Goal: Task Accomplishment & Management: Complete application form

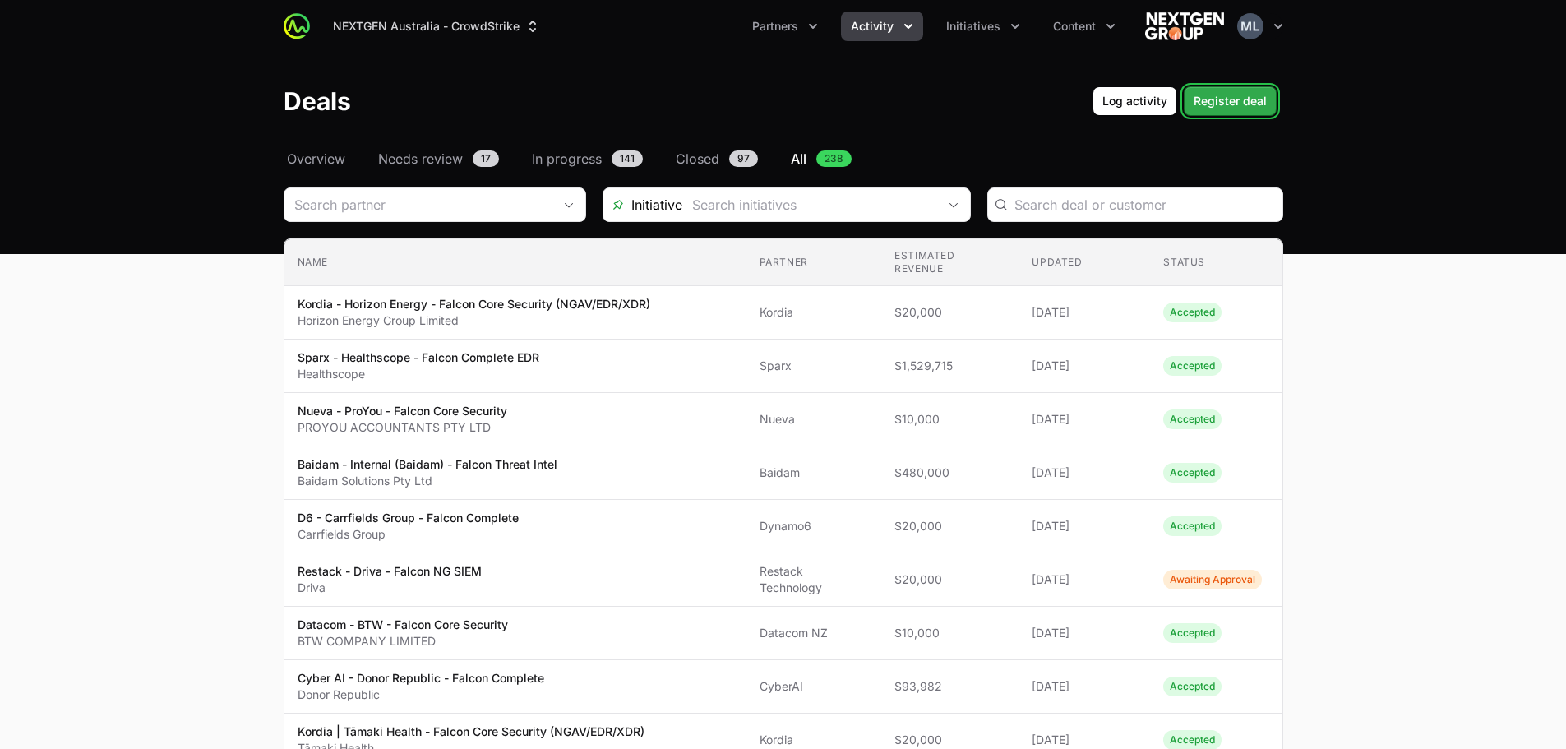
click at [1208, 95] on span "Register deal" at bounding box center [1230, 101] width 73 height 20
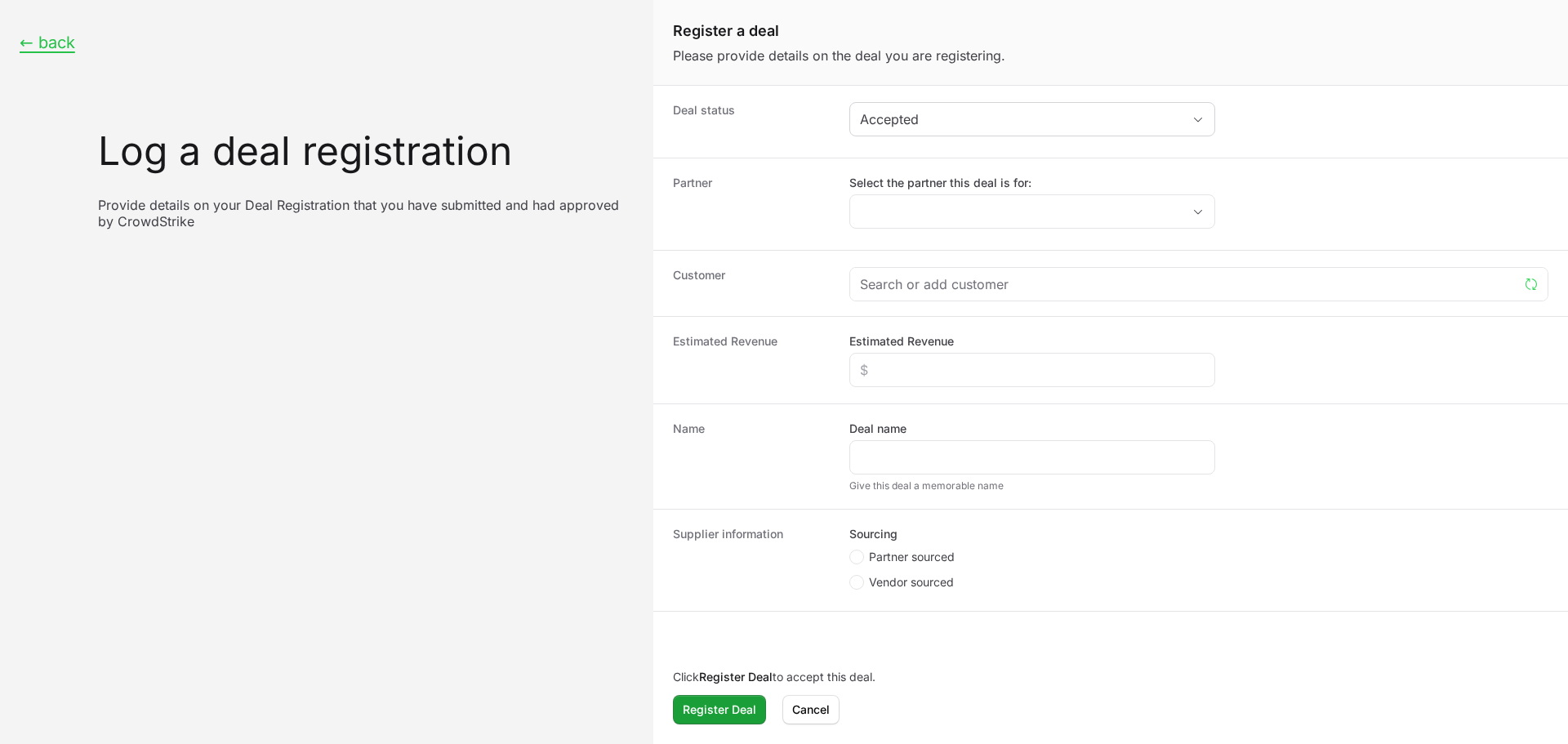
click at [906, 102] on div "Accepted" at bounding box center [1032, 119] width 366 height 35
click at [921, 154] on div "Deal status Accepted" at bounding box center [1111, 121] width 915 height 72
click at [925, 141] on div "Deal status Accepted" at bounding box center [1111, 121] width 915 height 72
click at [942, 125] on div "Accepted" at bounding box center [1021, 119] width 322 height 20
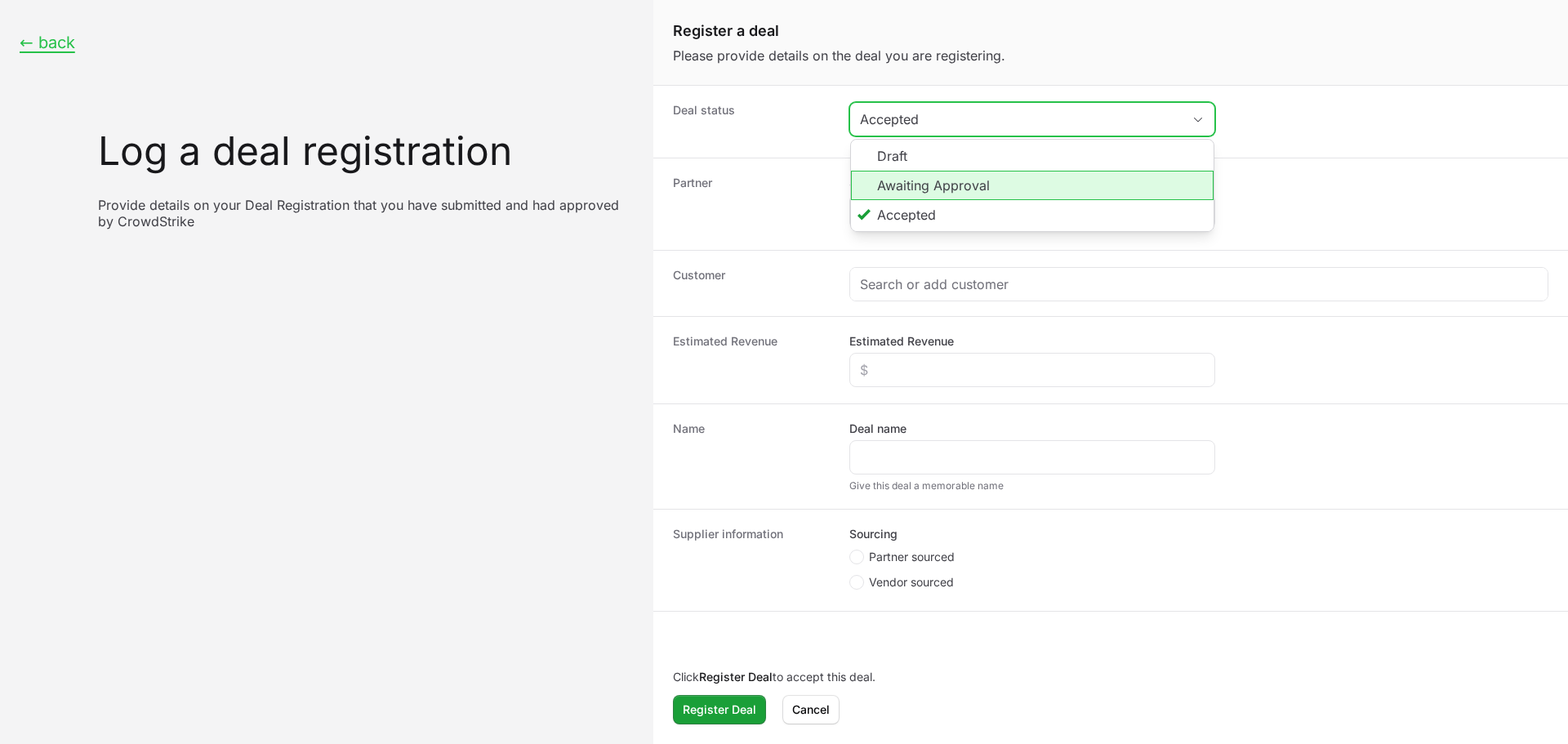
click at [939, 177] on li "Awaiting Approval" at bounding box center [1032, 186] width 363 height 30
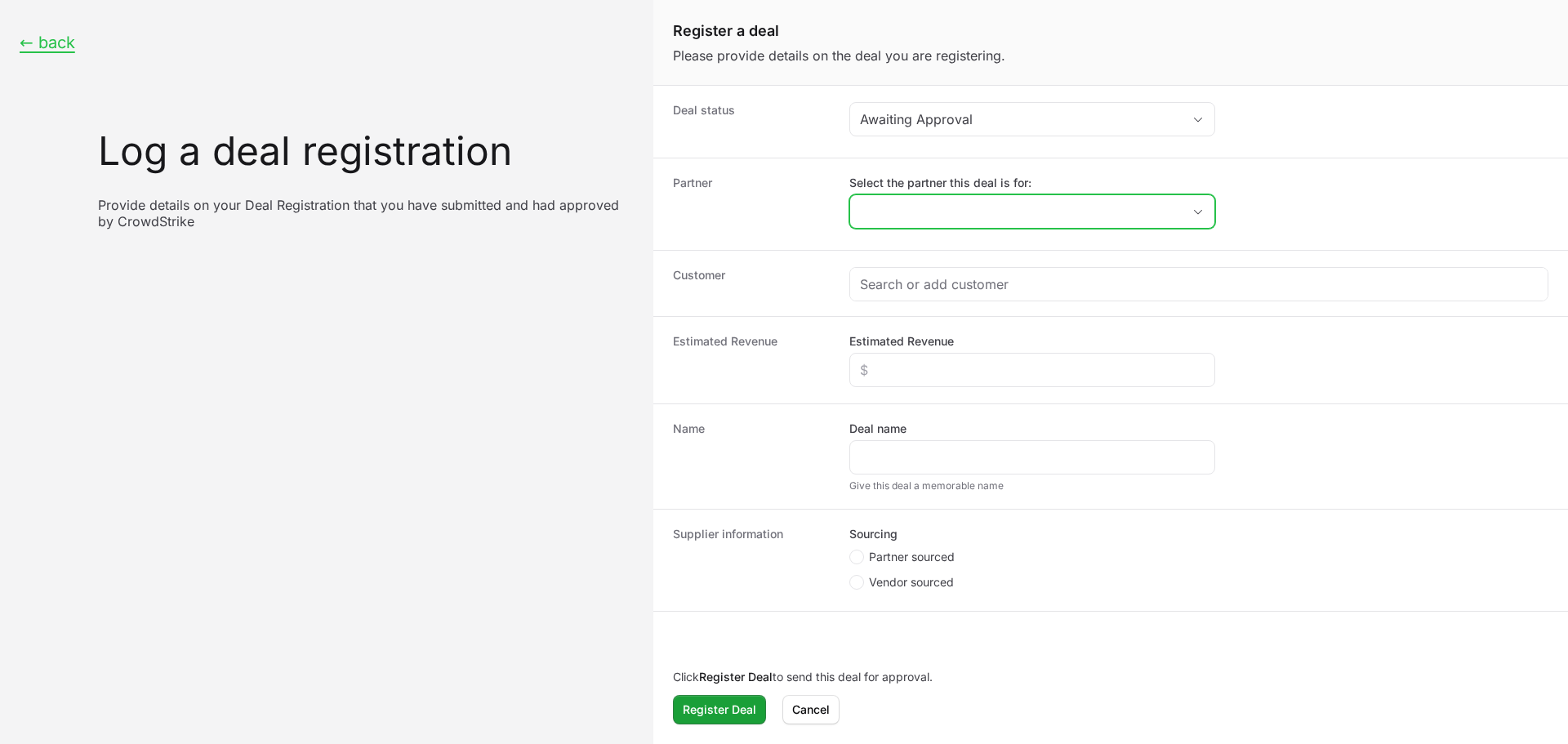
click at [933, 204] on input "Select the partner this deal is for:" at bounding box center [1017, 211] width 332 height 33
click at [924, 217] on input "Select the partner this deal is for:" at bounding box center [1007, 211] width 312 height 33
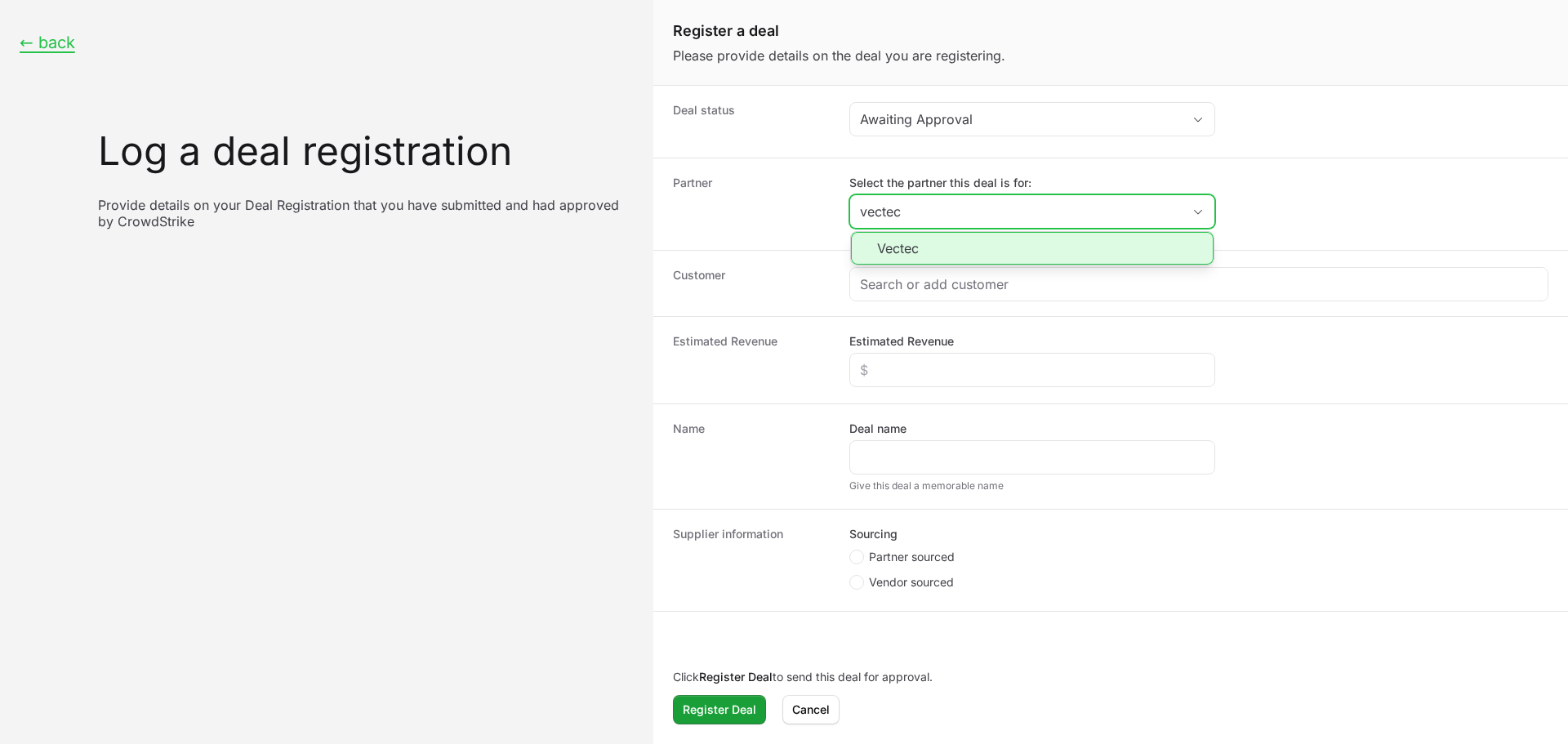
click at [912, 246] on li "Vectec" at bounding box center [1032, 247] width 363 height 33
type input "Vectec"
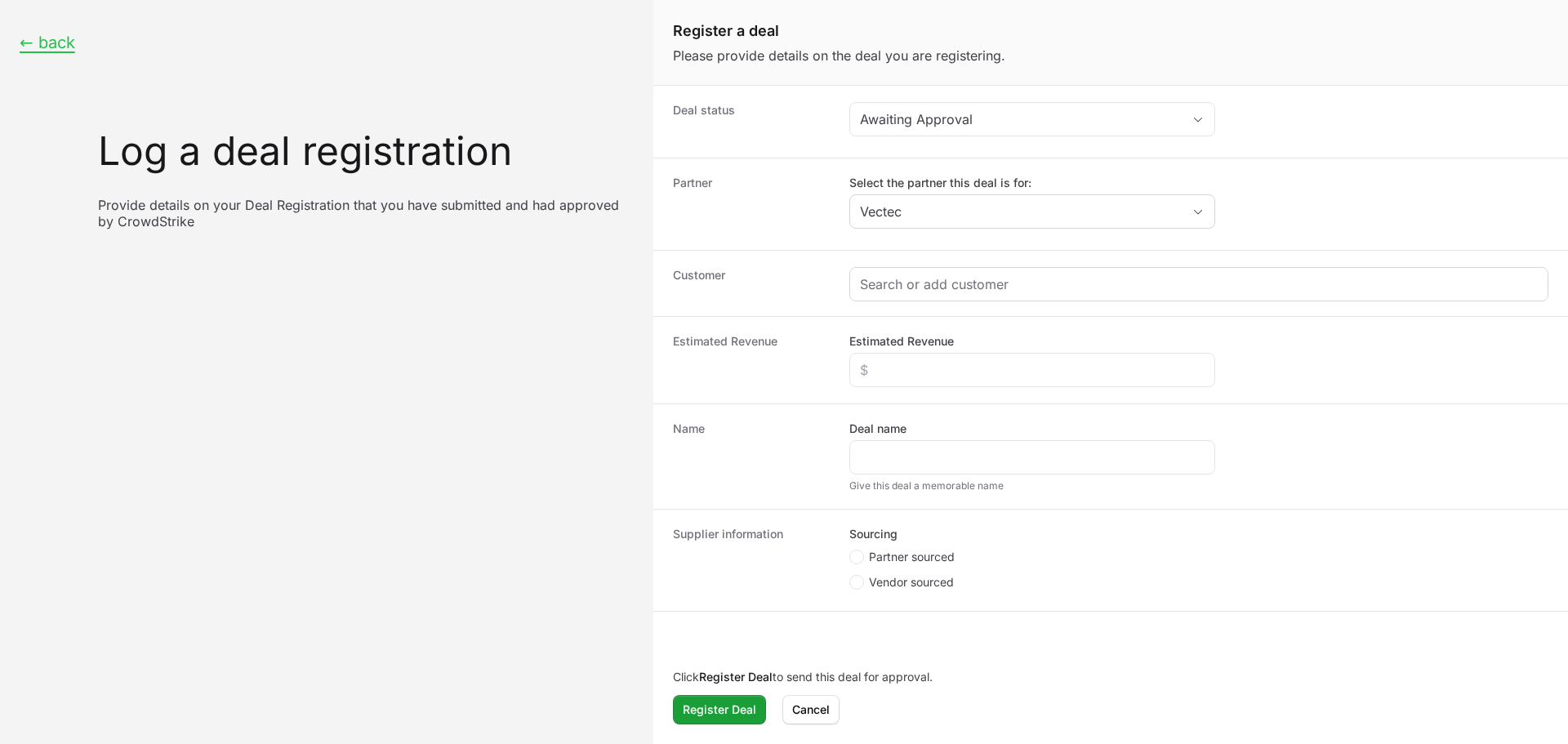
drag, startPoint x: 907, startPoint y: 259, endPoint x: 906, endPoint y: 270, distance: 11.0
click at [906, 262] on div "Customer" at bounding box center [1111, 283] width 915 height 67
click at [906, 270] on div "Create activity form" at bounding box center [1199, 284] width 698 height 33
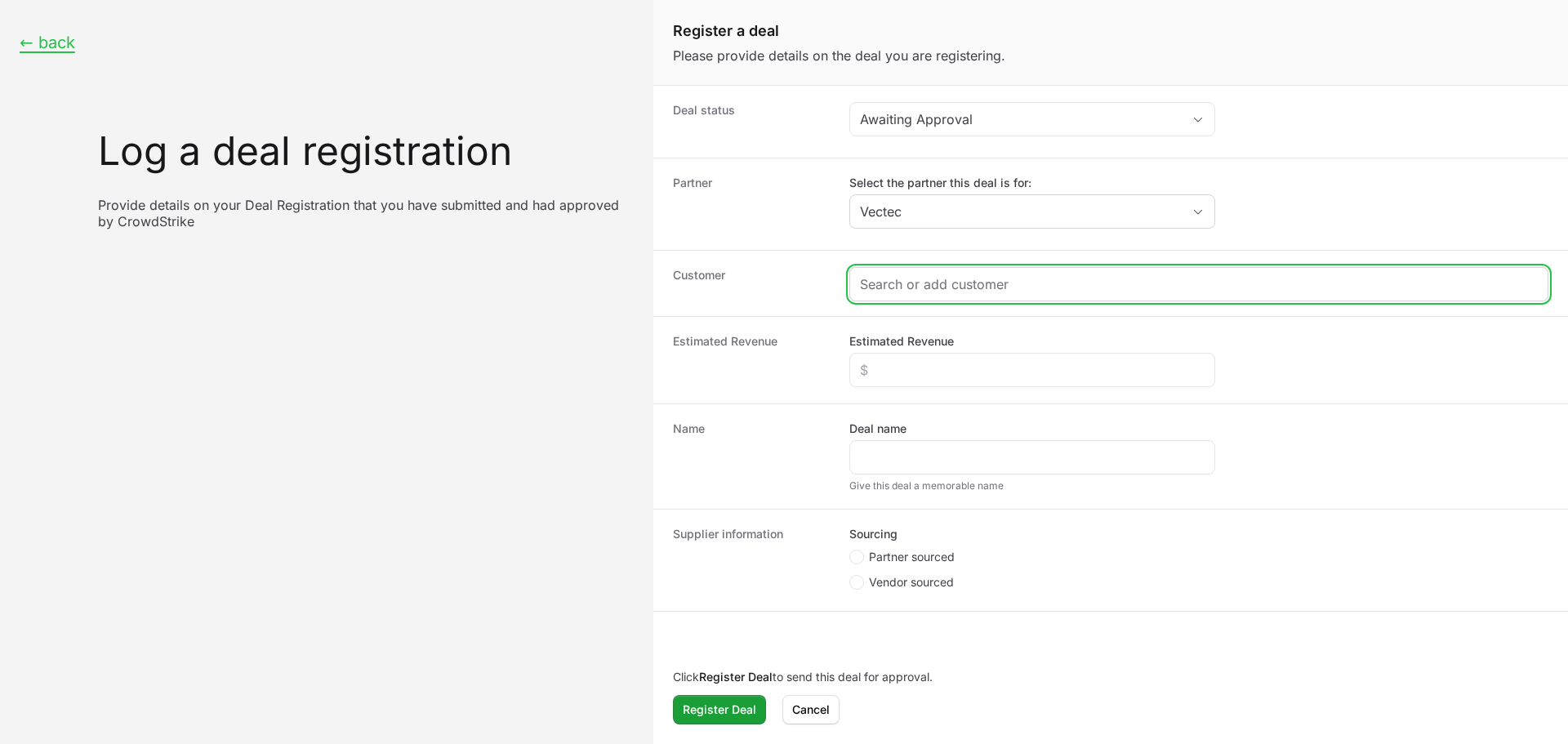
click at [954, 282] on input "Create activity form" at bounding box center [1199, 284] width 678 height 20
paste input "[URL][DOMAIN_NAME]"
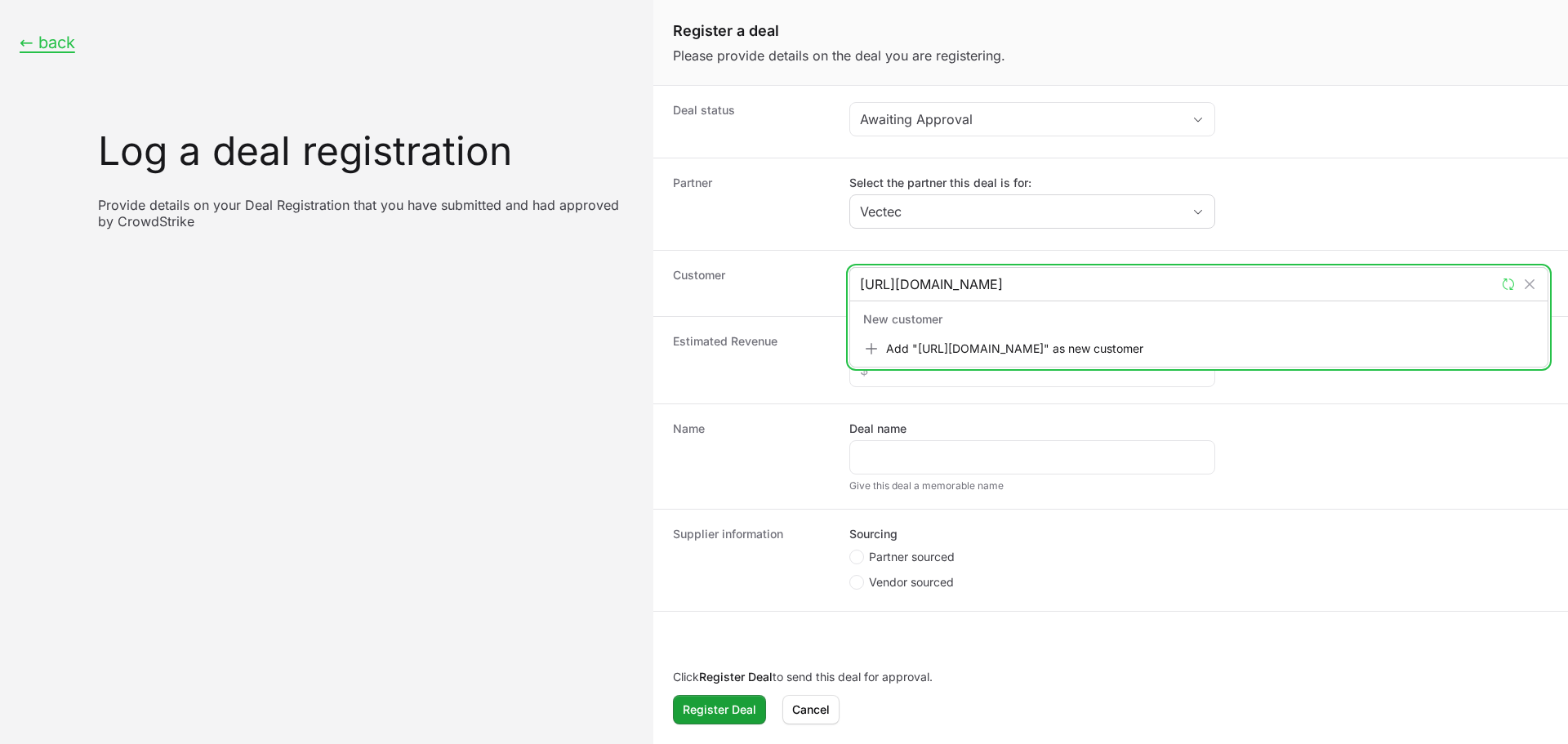
type input "[URL][DOMAIN_NAME]"
click at [972, 361] on div "Add "[URL][DOMAIN_NAME]" as new customer" at bounding box center [1198, 349] width 691 height 30
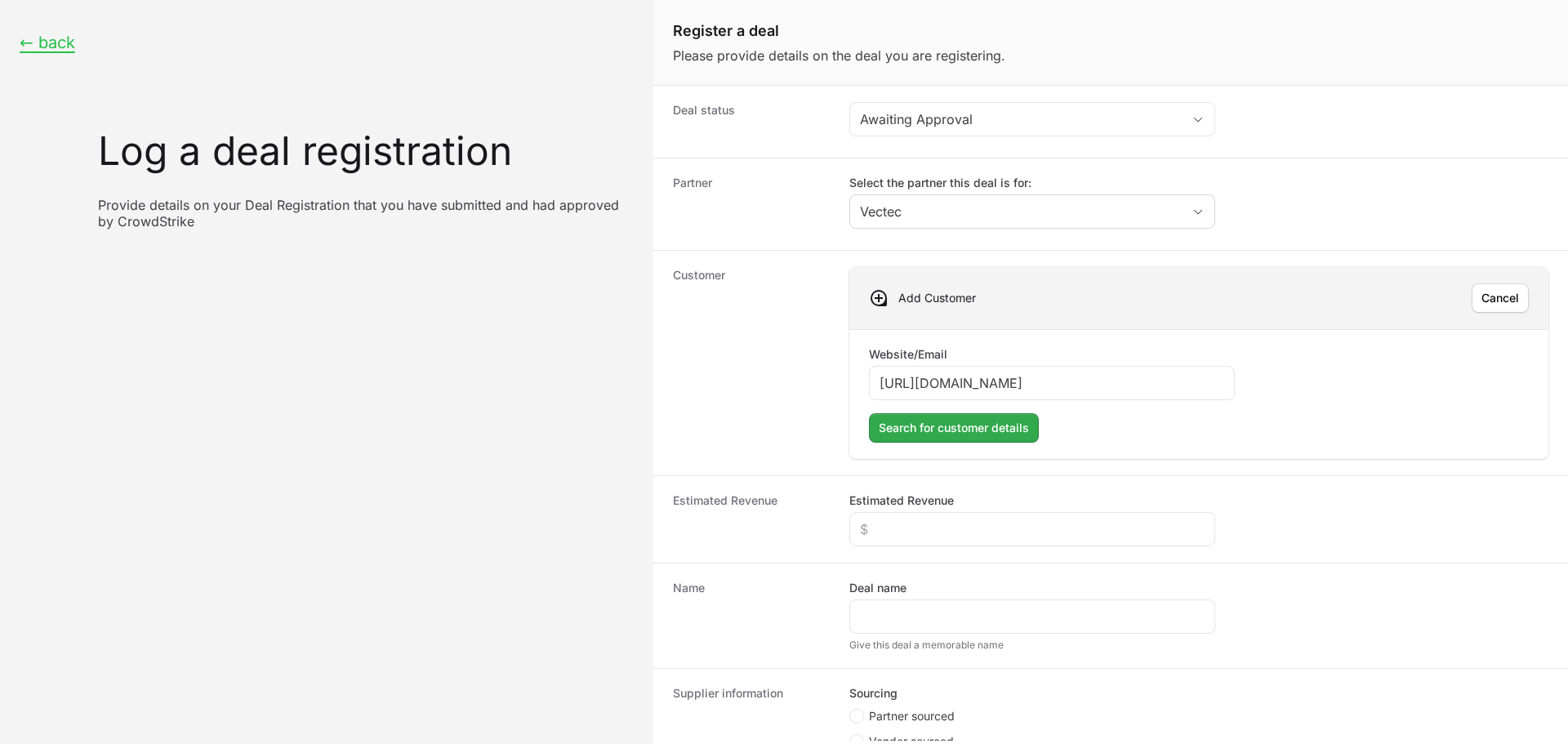
type input "[URL][DOMAIN_NAME]"
click at [945, 430] on span "Search for customer details" at bounding box center [954, 428] width 150 height 20
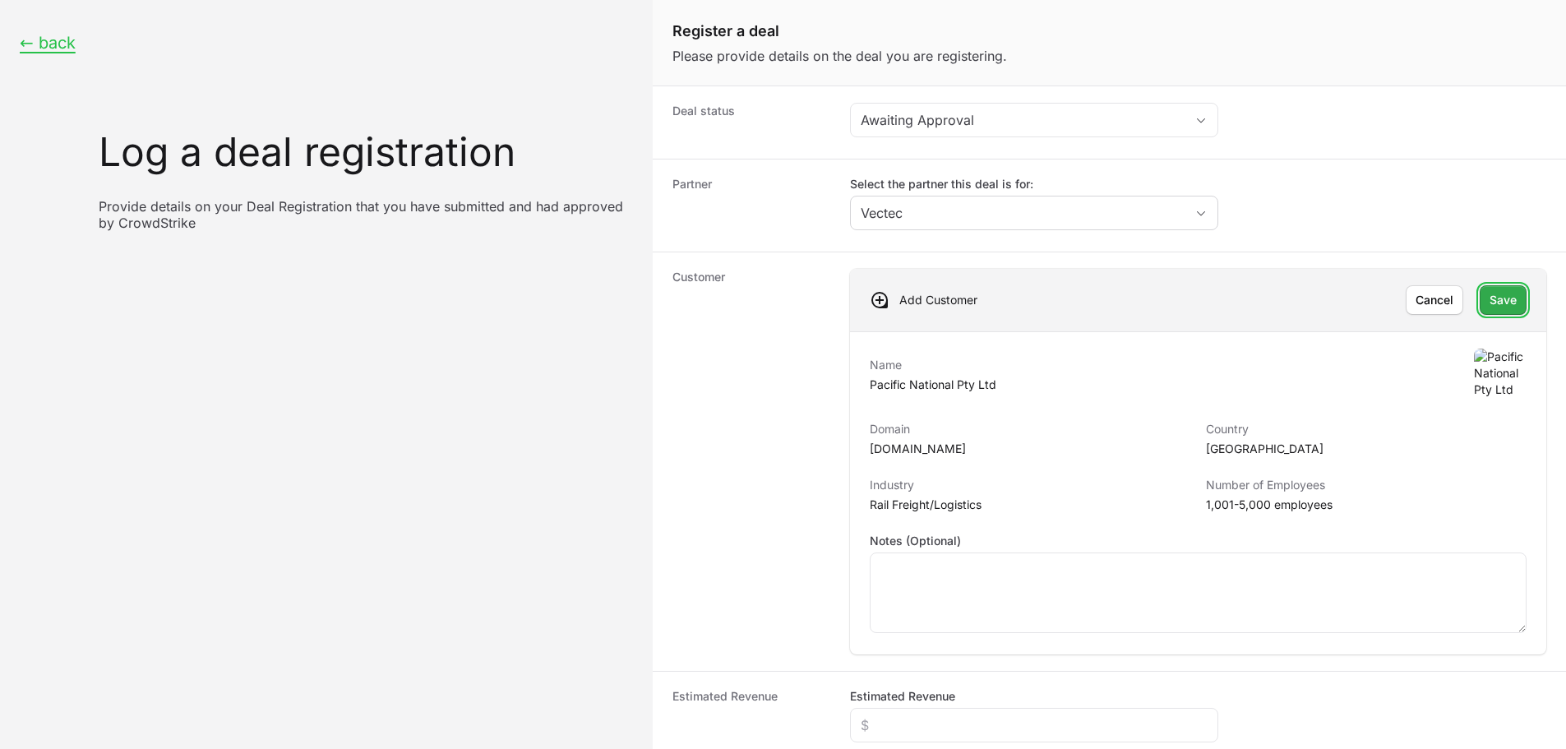
click at [1492, 297] on span "Save" at bounding box center [1503, 300] width 27 height 20
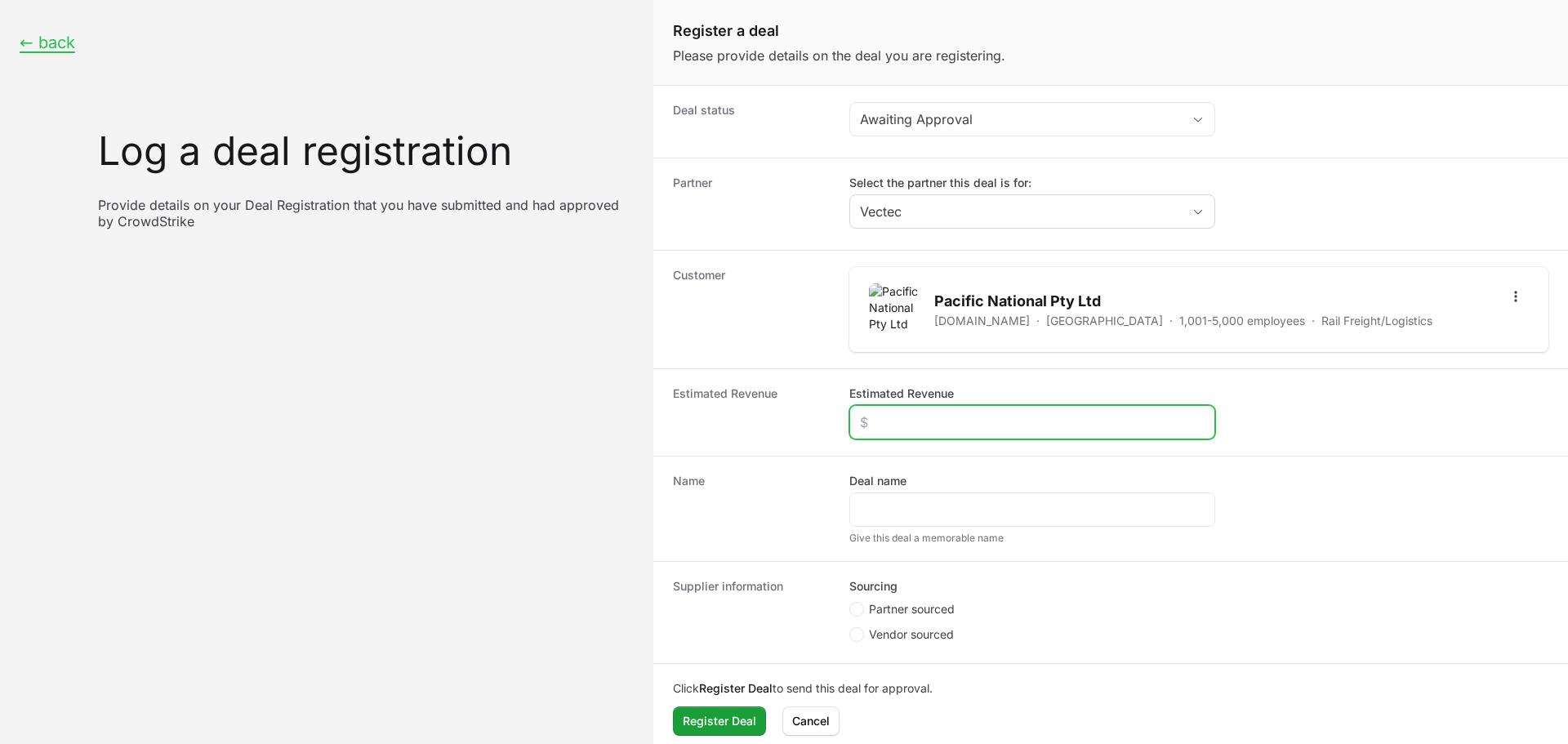
click at [892, 413] on input "Estimated Revenue" at bounding box center [1032, 422] width 345 height 20
type input "$20,000"
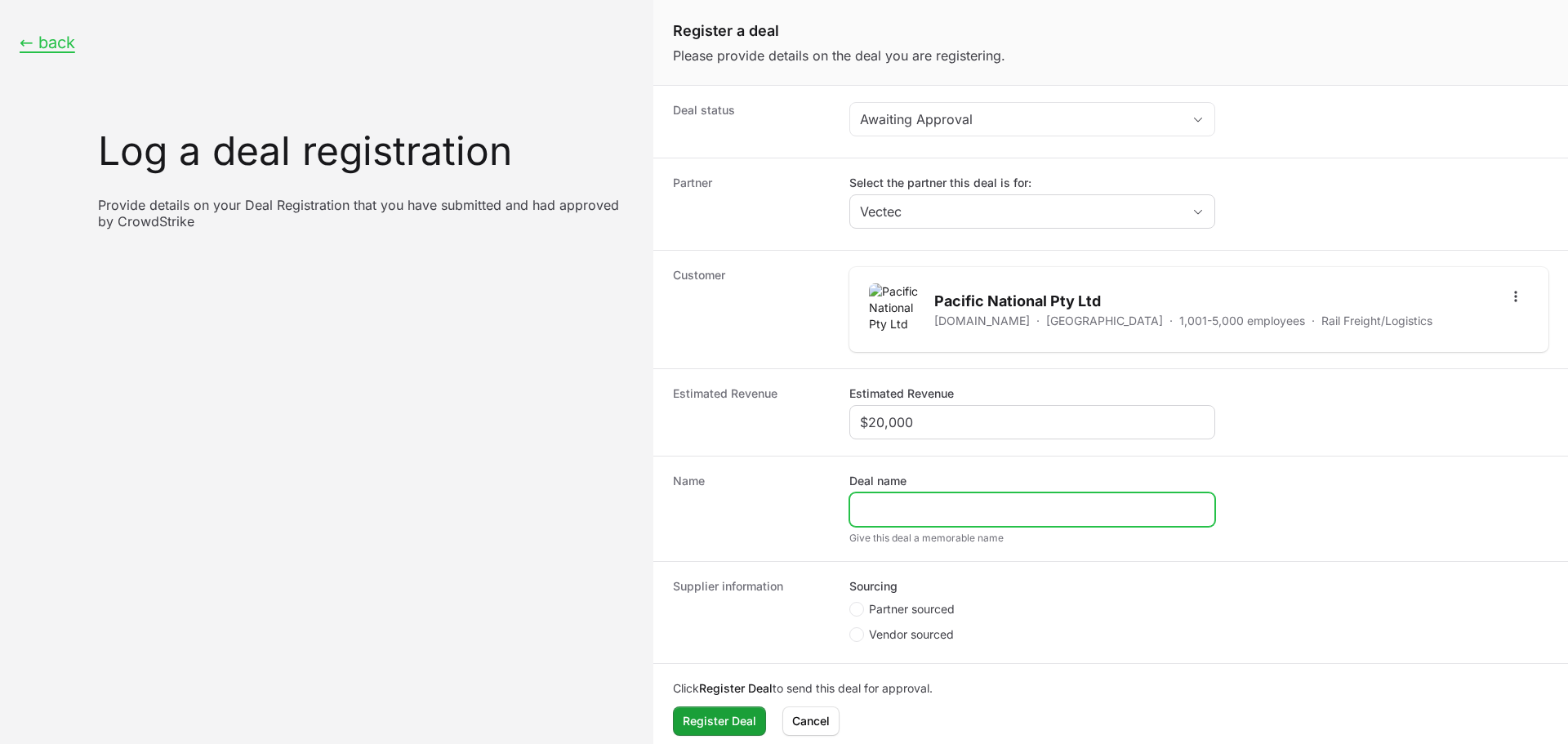
click at [673, 706] on button "Register Deal Register Deal" at bounding box center [719, 721] width 93 height 30
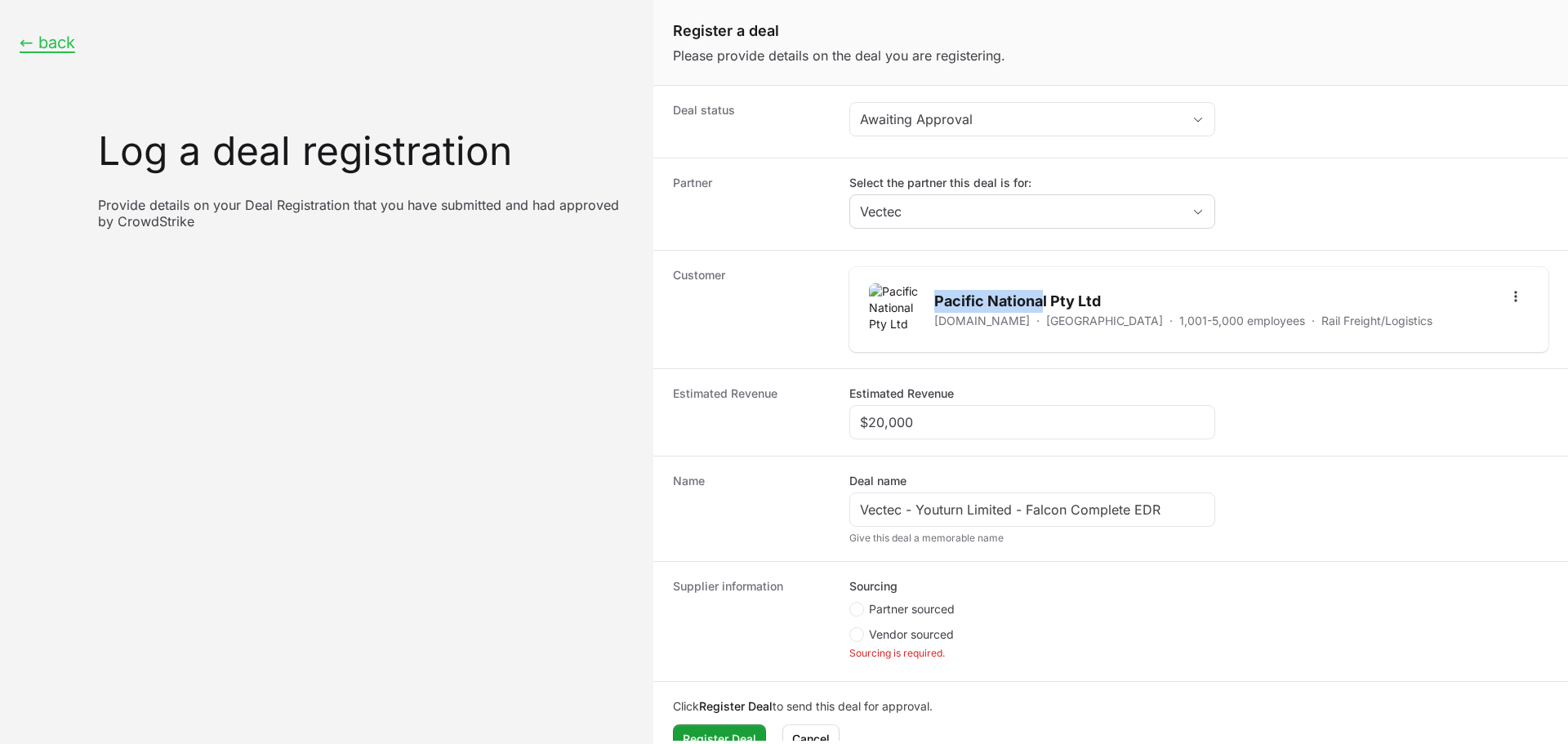
drag, startPoint x: 937, startPoint y: 300, endPoint x: 1043, endPoint y: 301, distance: 106.0
click at [1043, 301] on h2 "Pacific National Pty Ltd" at bounding box center [1182, 301] width 498 height 23
copy h2 "Pacific Nationa"
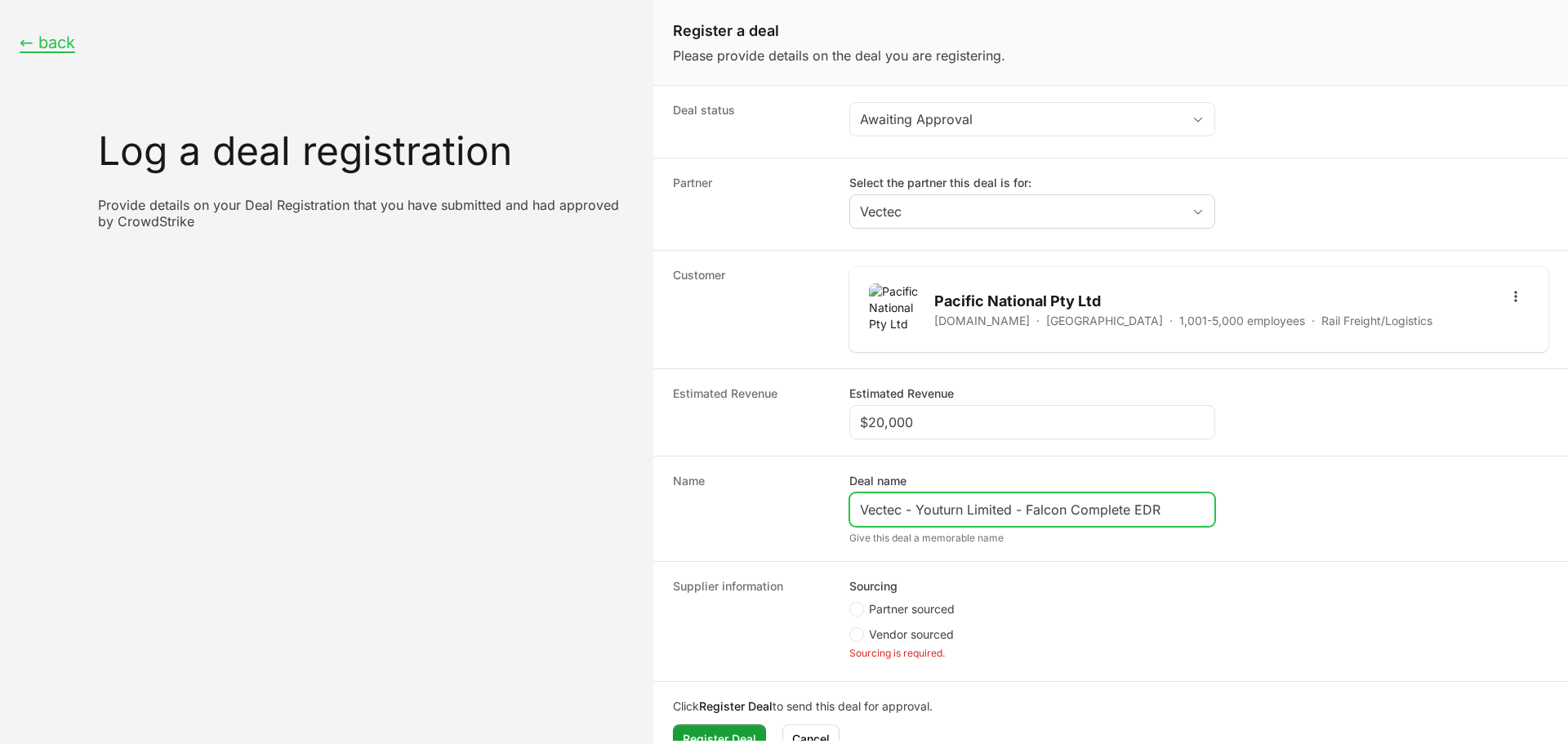
click at [978, 507] on input "Vectec - Youturn Limited - Falcon Complete EDR" at bounding box center [1032, 510] width 345 height 20
drag, startPoint x: 1012, startPoint y: 508, endPoint x: 919, endPoint y: 500, distance: 93.3
click at [919, 500] on input "Vectec - Youturn Limited - Falcon Complete EDR" at bounding box center [1032, 510] width 345 height 20
paste input "Pacific Nationa"
drag, startPoint x: 1174, startPoint y: 516, endPoint x: 1075, endPoint y: 512, distance: 99.1
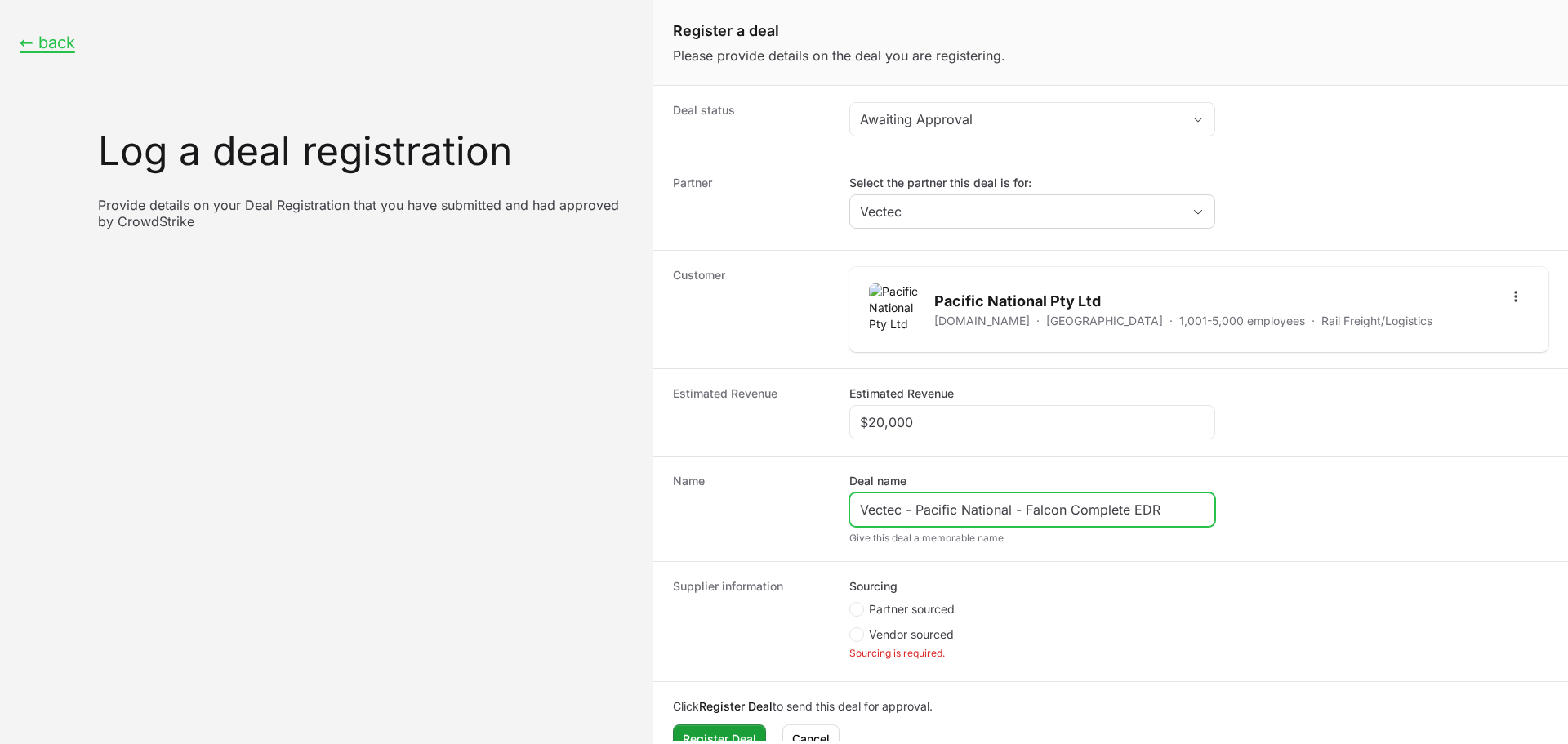
click at [1075, 512] on input "Vectec - Pacific National - Falcon Complete EDR" at bounding box center [1032, 510] width 345 height 20
type input "Vectec - Pacific National - Falcon Flex"
click at [921, 604] on span "Partner sourced" at bounding box center [912, 609] width 85 height 16
click at [852, 603] on input "Partner sourced" at bounding box center [851, 603] width 2 height 2
radio input "true"
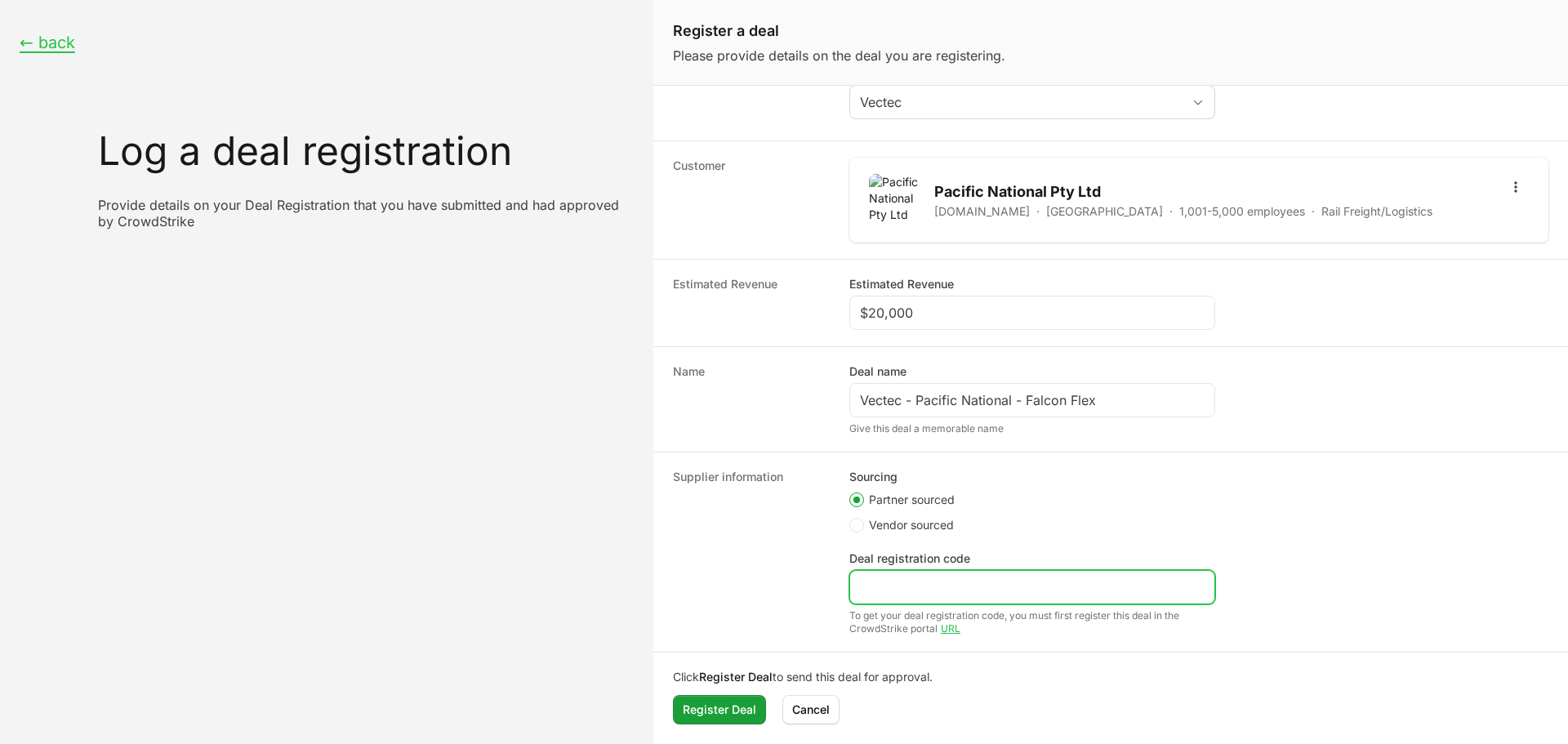
click at [963, 582] on input "Deal registration code" at bounding box center [1032, 587] width 345 height 20
paste input "DR-1d97846d"
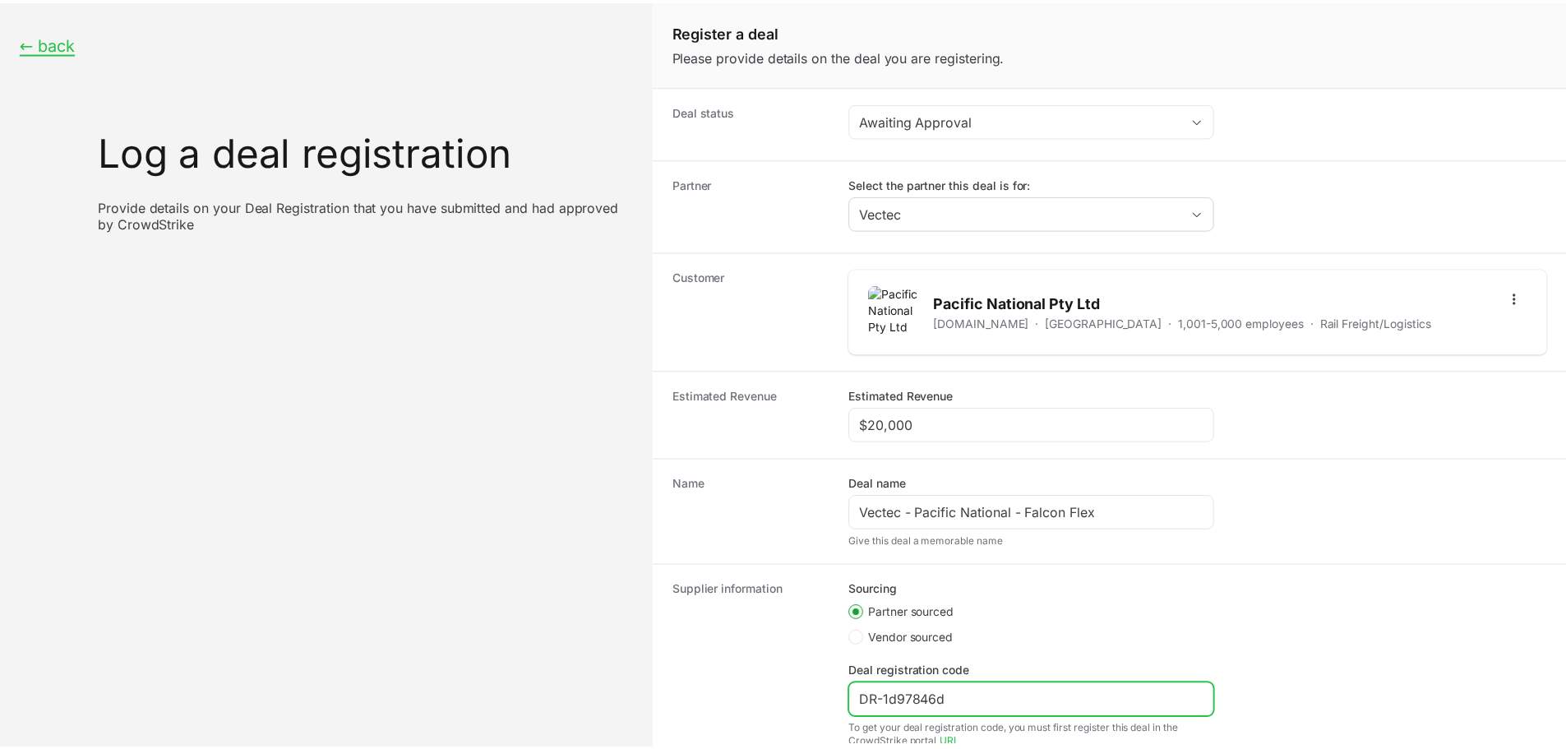
scroll to position [110, 0]
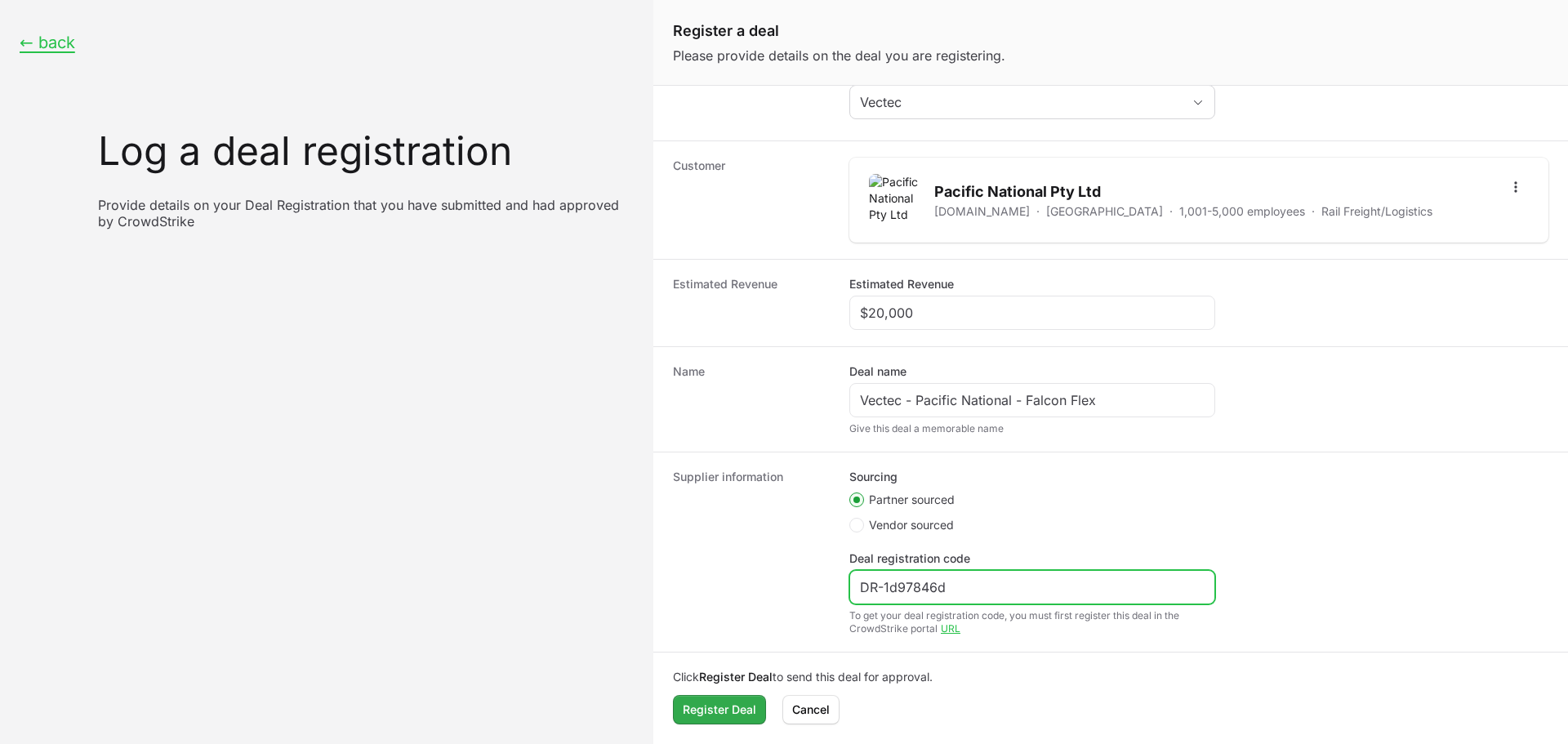
type input "DR-1d97846d"
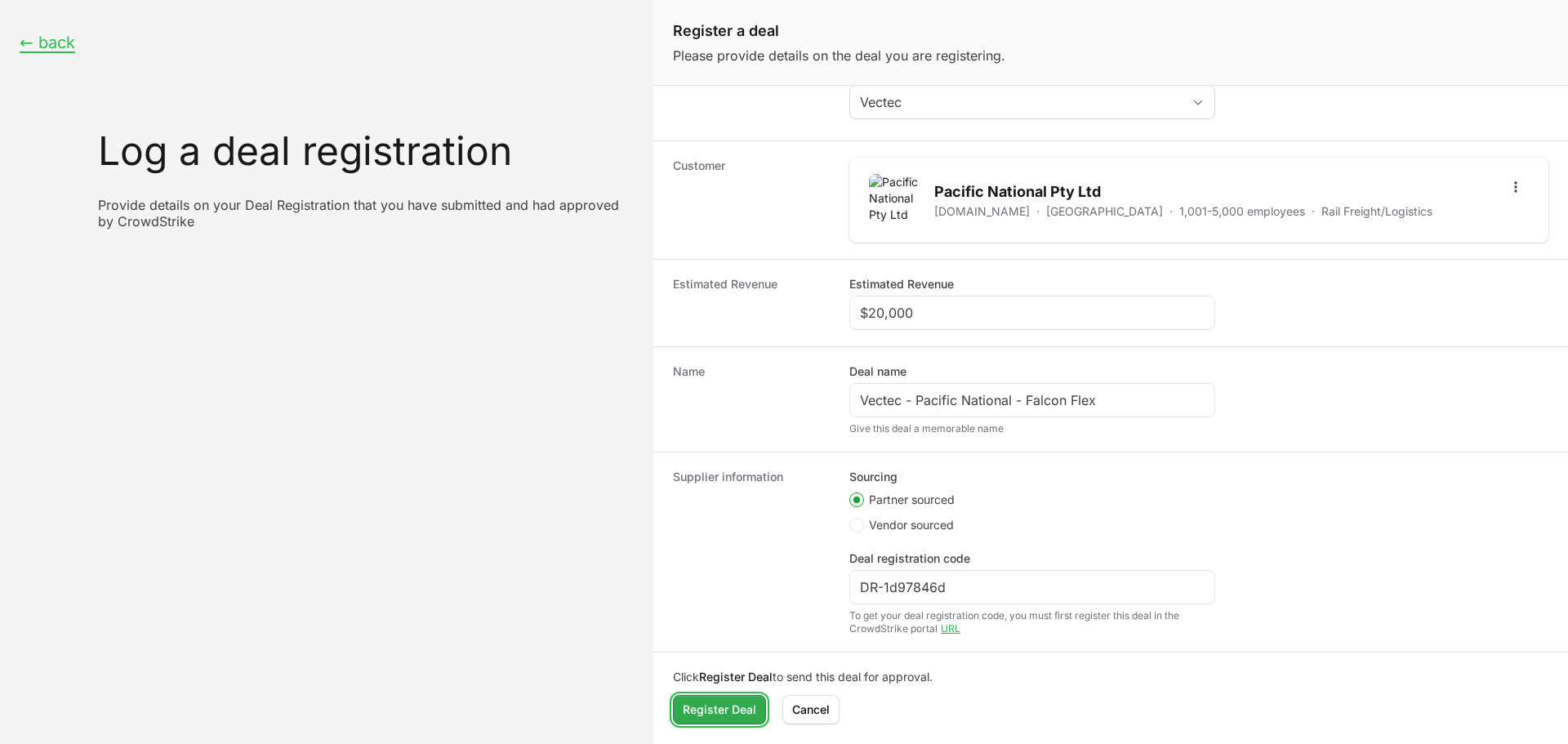
click at [721, 718] on span "Register Deal" at bounding box center [719, 709] width 74 height 20
